Goal: Communication & Community: Answer question/provide support

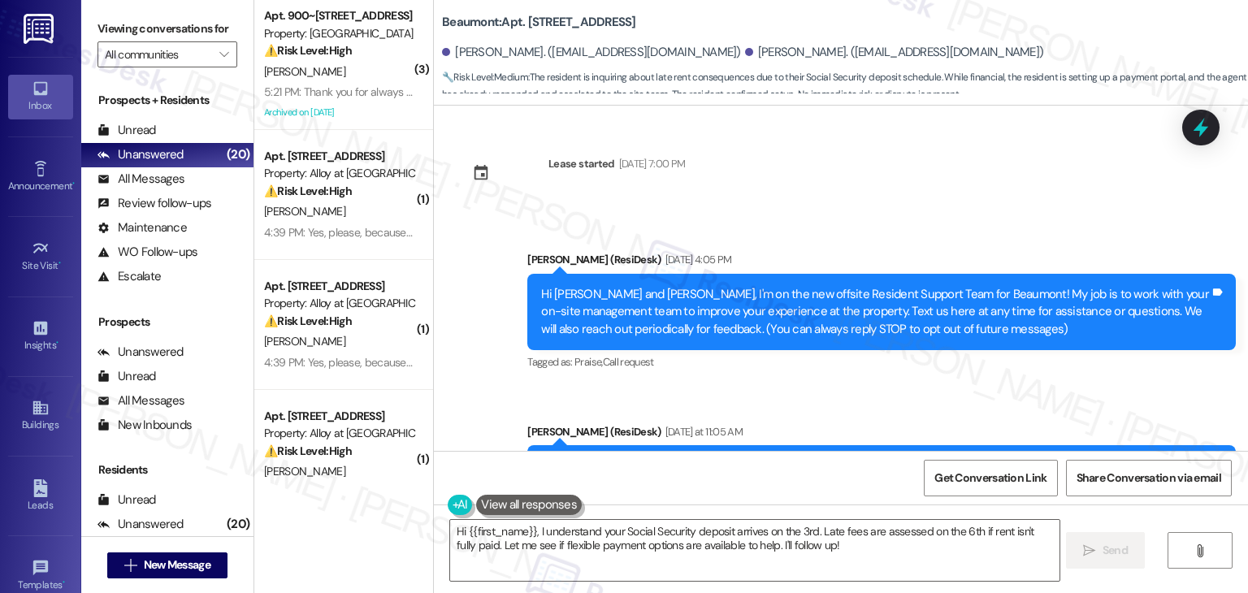
scroll to position [3043, 0]
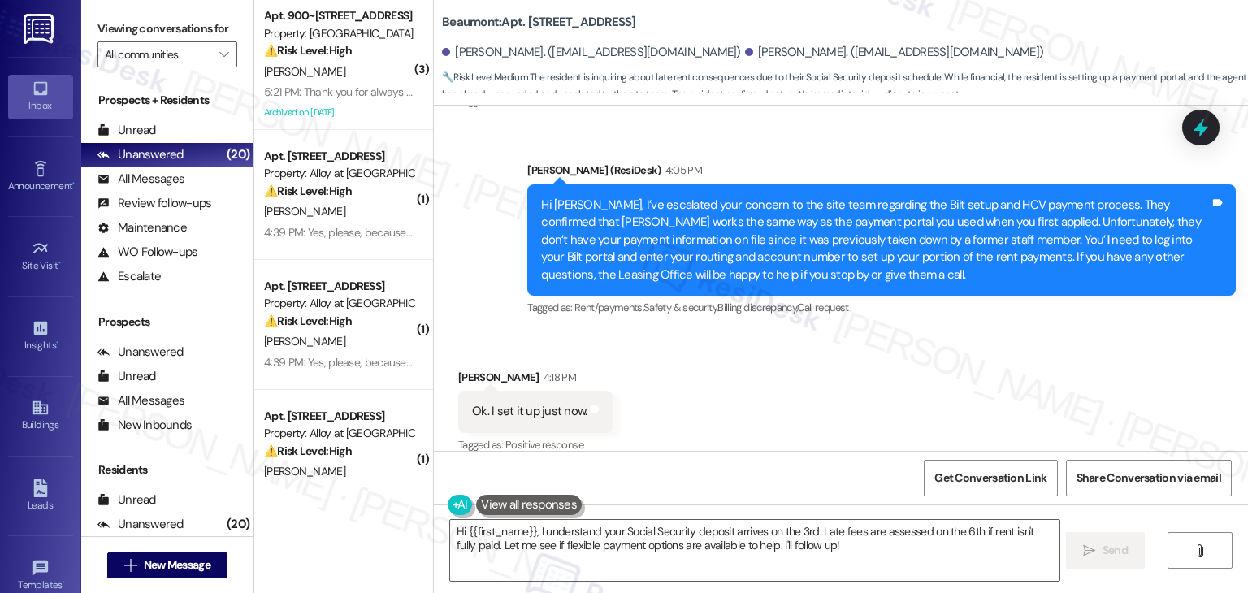
click at [848, 367] on div "Received via SMS [PERSON_NAME] 4:18 PM Ok. I set it up just now. Tags and notes…" at bounding box center [841, 400] width 814 height 137
click at [850, 367] on div "Received via SMS [PERSON_NAME] 4:18 PM Ok. I set it up just now. Tags and notes…" at bounding box center [841, 400] width 814 height 137
click at [850, 366] on div "Received via SMS [PERSON_NAME] 4:18 PM Ok. I set it up just now. Tags and notes…" at bounding box center [841, 400] width 814 height 137
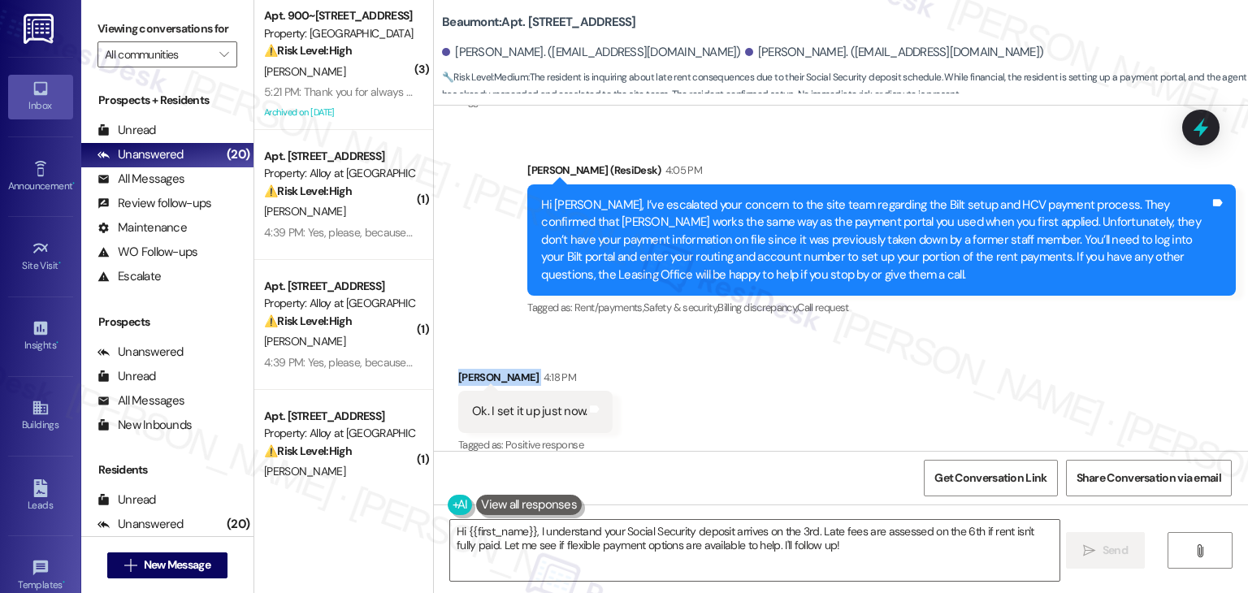
click at [850, 366] on div "Received via SMS [PERSON_NAME] 4:18 PM Ok. I set it up just now. Tags and notes…" at bounding box center [841, 400] width 814 height 137
click at [850, 365] on div "Received via SMS [PERSON_NAME] 4:18 PM Ok. I set it up just now. Tags and notes…" at bounding box center [841, 400] width 814 height 137
click at [849, 365] on div "Received via SMS [PERSON_NAME] 4:18 PM Ok. I set it up just now. Tags and notes…" at bounding box center [841, 400] width 814 height 137
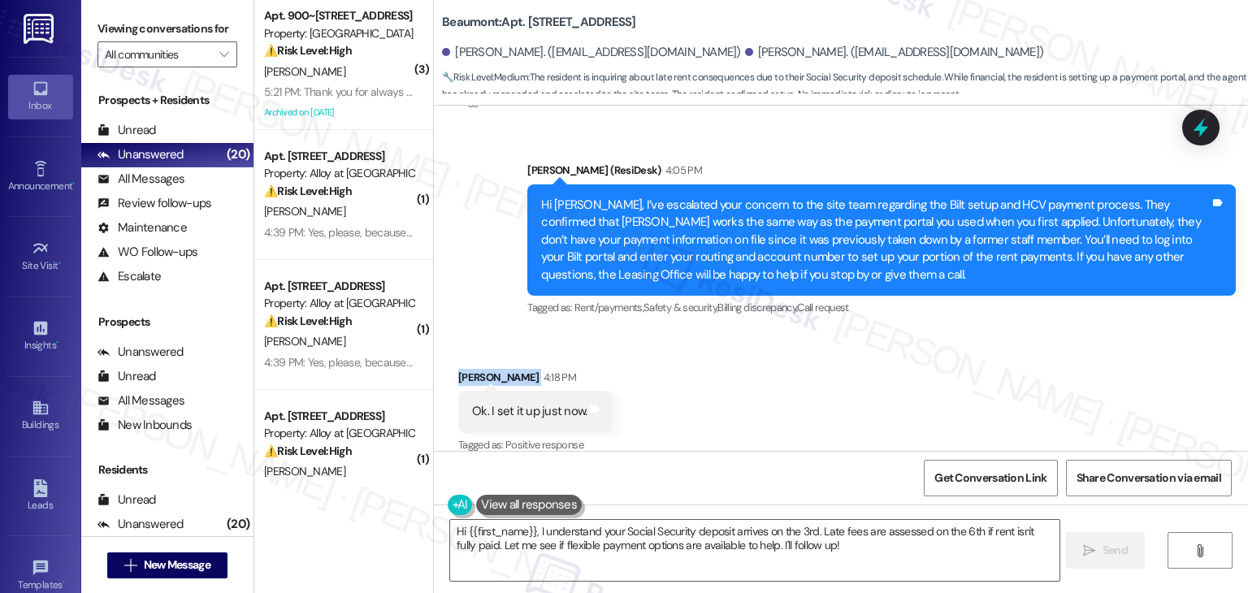
click at [849, 365] on div "Received via SMS [PERSON_NAME] 4:18 PM Ok. I set it up just now. Tags and notes…" at bounding box center [841, 400] width 814 height 137
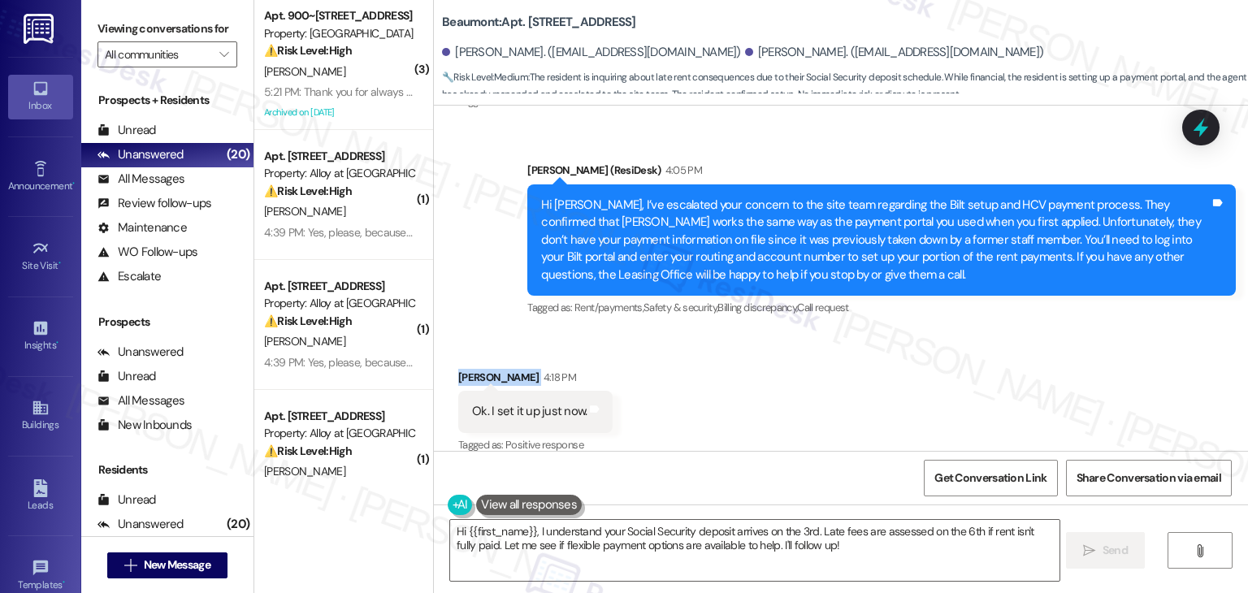
click at [849, 365] on div "Received via SMS [PERSON_NAME] 4:18 PM Ok. I set it up just now. Tags and notes…" at bounding box center [841, 400] width 814 height 137
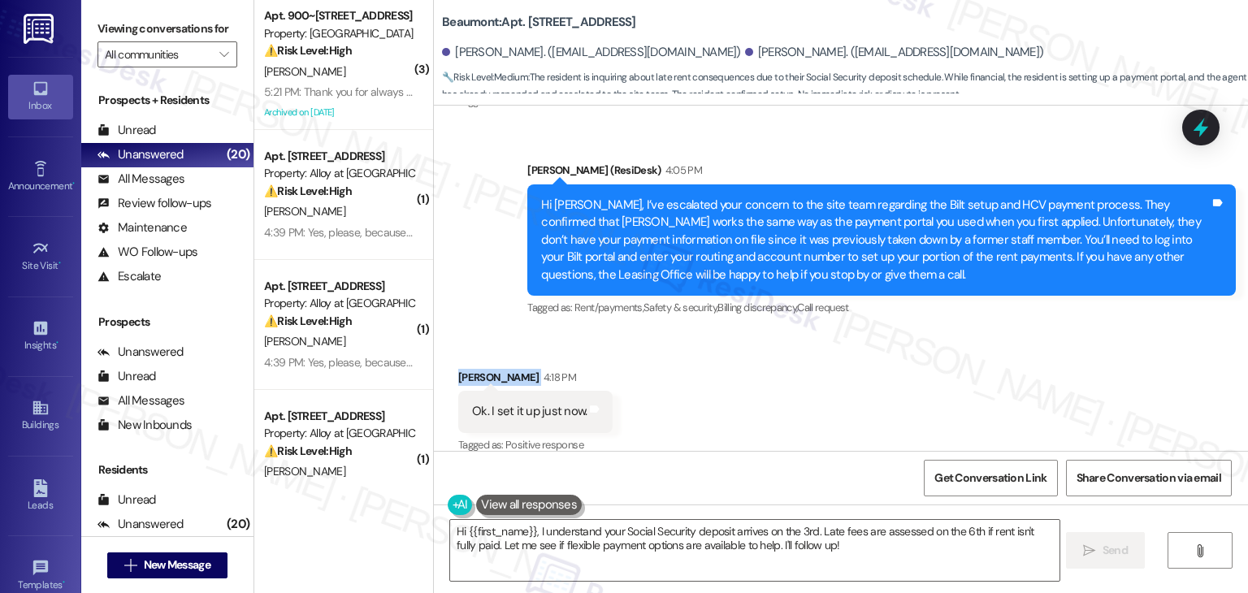
click at [849, 365] on div "Received via SMS [PERSON_NAME] 4:18 PM Ok. I set it up just now. Tags and notes…" at bounding box center [841, 400] width 814 height 137
click at [850, 362] on div "Received via SMS [PERSON_NAME] 4:18 PM Ok. I set it up just now. Tags and notes…" at bounding box center [841, 400] width 814 height 137
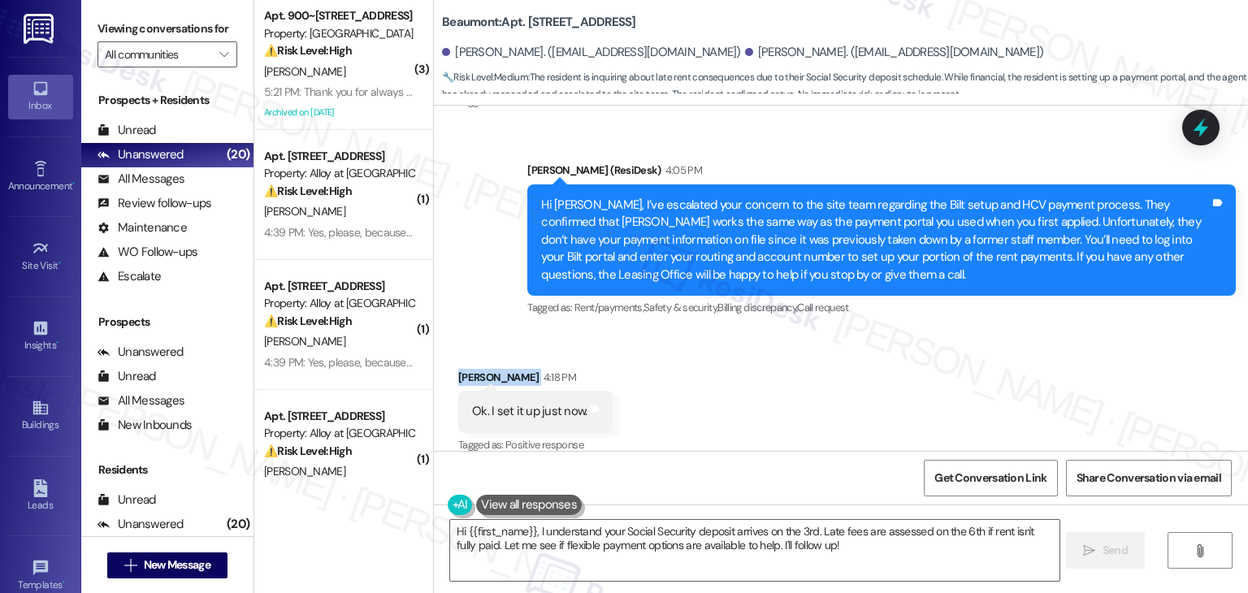
click at [850, 362] on div "Received via SMS [PERSON_NAME] 4:18 PM Ok. I set it up just now. Tags and notes…" at bounding box center [841, 400] width 814 height 137
click at [852, 362] on div "Received via SMS [PERSON_NAME] 4:18 PM Ok. I set it up just now. Tags and notes…" at bounding box center [841, 400] width 814 height 137
click at [853, 362] on div "Received via SMS [PERSON_NAME] 4:18 PM Ok. I set it up just now. Tags and notes…" at bounding box center [841, 400] width 814 height 137
click at [738, 425] on div "Received via SMS [PERSON_NAME] 4:18 PM Ok. I set it up just now. Tags and notes…" at bounding box center [841, 400] width 814 height 137
